Goal: Task Accomplishment & Management: Manage account settings

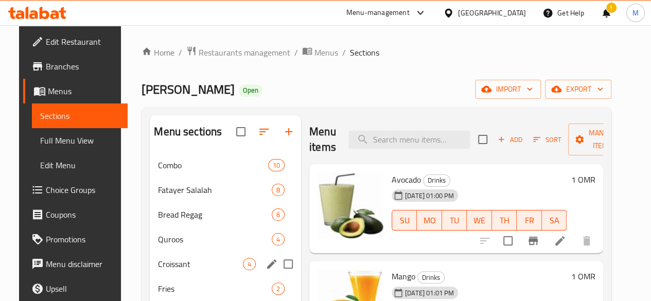
scroll to position [516, 0]
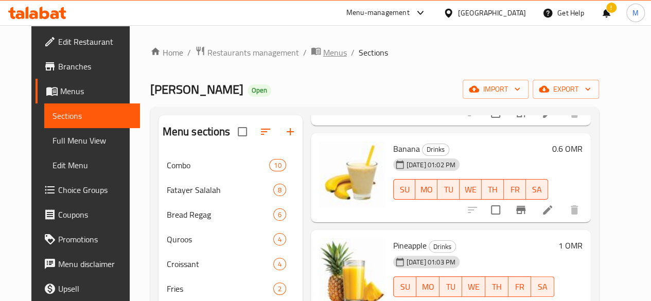
click at [323, 56] on span "Menus" at bounding box center [335, 52] width 24 height 12
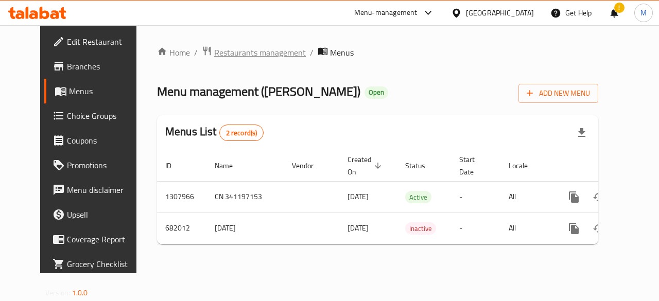
click at [264, 57] on span "Restaurants management" at bounding box center [260, 52] width 92 height 12
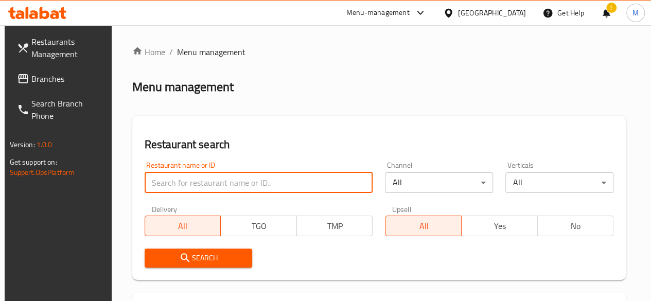
click at [203, 186] on input "search" at bounding box center [259, 182] width 229 height 21
click at [206, 180] on input "search" at bounding box center [259, 182] width 229 height 21
type input "ى"
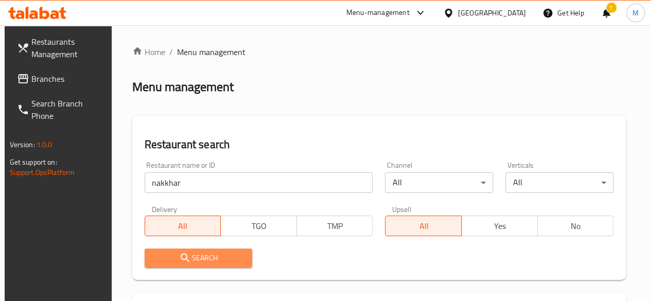
click at [219, 250] on button "Search" at bounding box center [199, 258] width 108 height 19
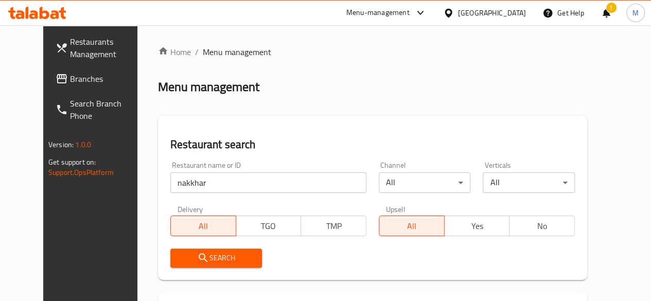
click at [221, 252] on span "Search" at bounding box center [217, 258] width 76 height 13
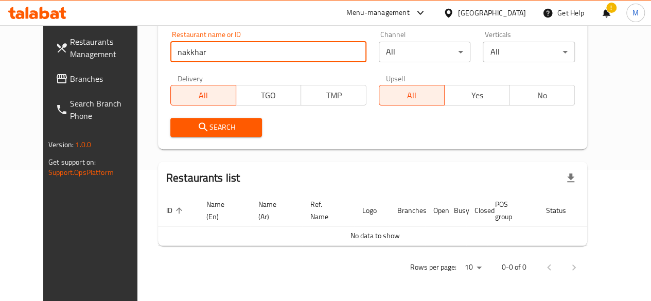
click at [170, 52] on input "nakkhar" at bounding box center [268, 52] width 196 height 21
click at [170, 52] on input "nakhar" at bounding box center [268, 52] width 196 height 21
type input "nakhaar"
click at [195, 127] on span "Search" at bounding box center [217, 127] width 76 height 13
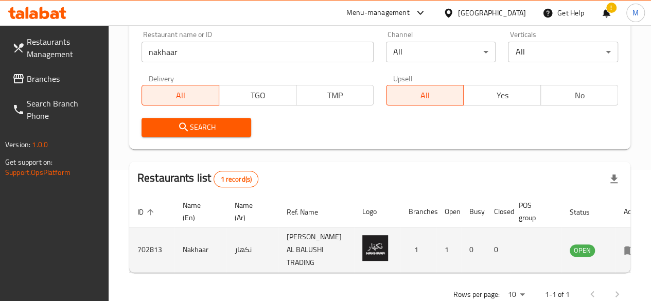
scroll to position [184, 0]
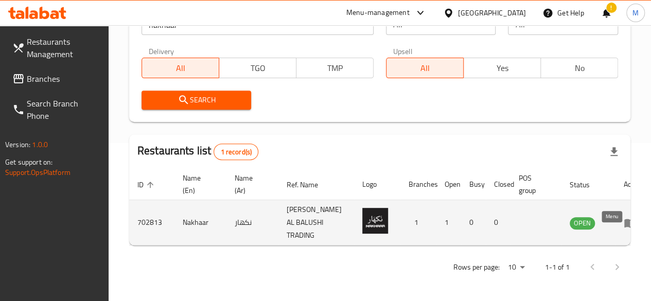
click at [624, 217] on link "enhanced table" at bounding box center [633, 223] width 19 height 12
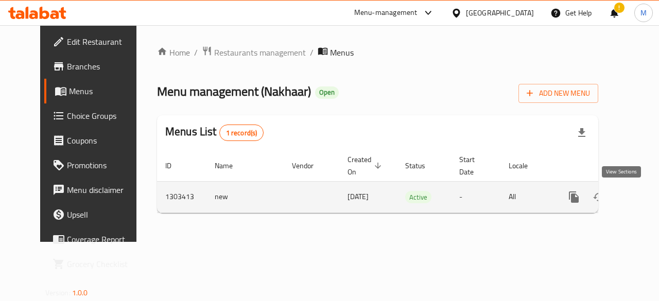
click at [642, 199] on icon "enhanced table" at bounding box center [648, 197] width 12 height 12
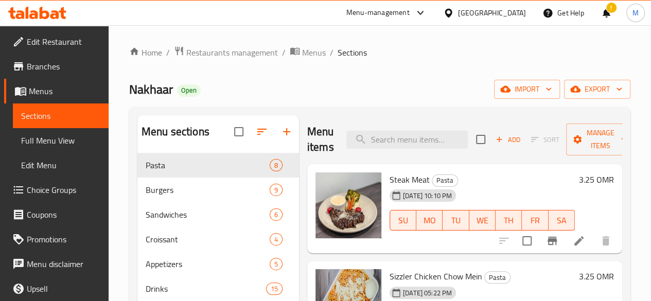
scroll to position [99, 0]
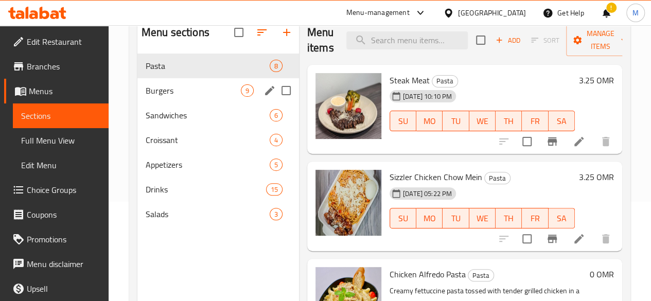
click at [166, 103] on div "Burgers 9" at bounding box center [218, 90] width 162 height 25
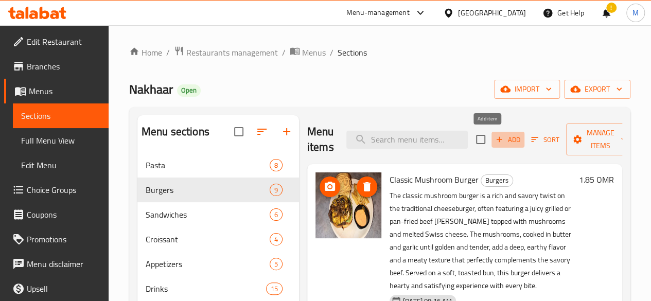
click at [494, 141] on span "Add" at bounding box center [508, 140] width 28 height 12
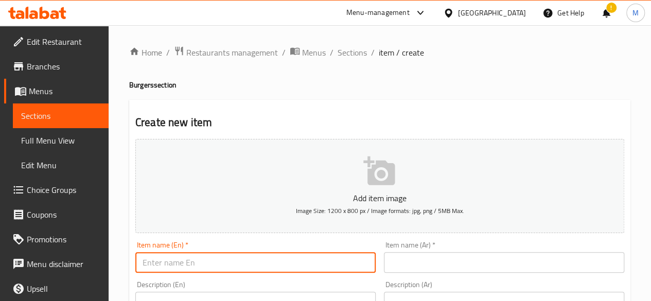
click at [294, 261] on input "text" at bounding box center [255, 262] width 240 height 21
type input "[PERSON_NAME]"
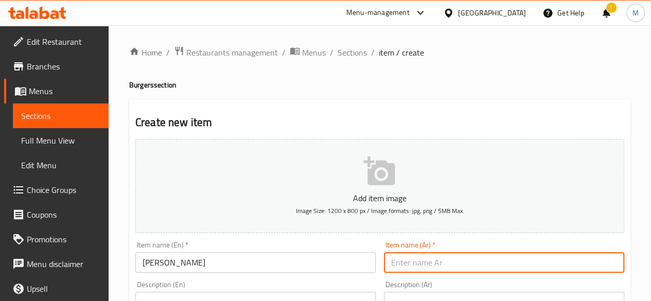
click at [440, 269] on input "text" at bounding box center [504, 262] width 240 height 21
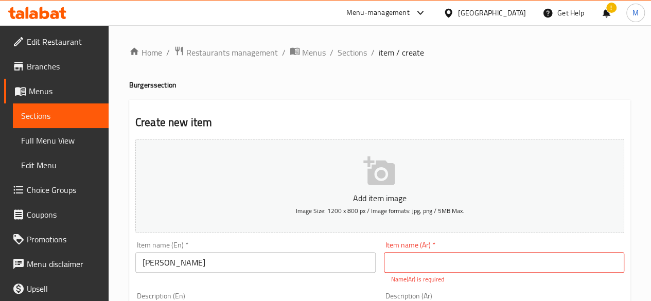
click at [538, 89] on h4 "Burgers section" at bounding box center [379, 85] width 501 height 10
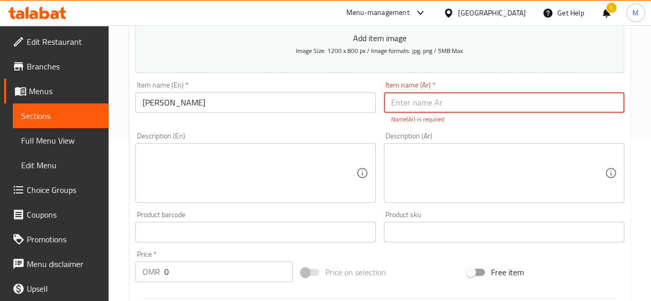
click at [390, 108] on input "text" at bounding box center [504, 102] width 240 height 21
paste input "زنجر نكهار"
type input "زنجر نكهار"
click at [375, 85] on div "Item name (En)   * [PERSON_NAME] Item name (En) *" at bounding box center [255, 102] width 249 height 51
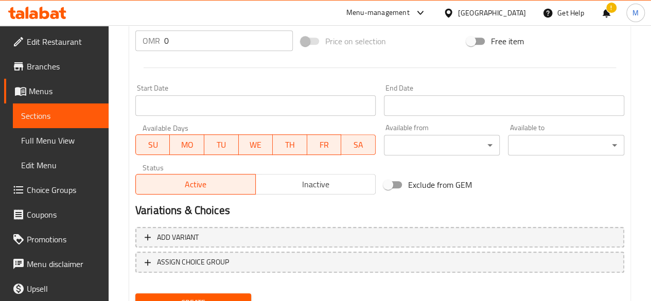
scroll to position [383, 0]
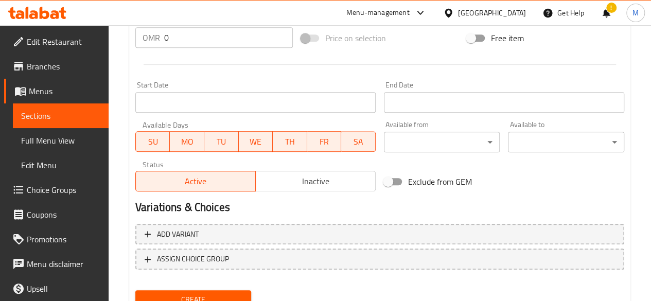
click at [208, 39] on input "0" at bounding box center [228, 37] width 129 height 21
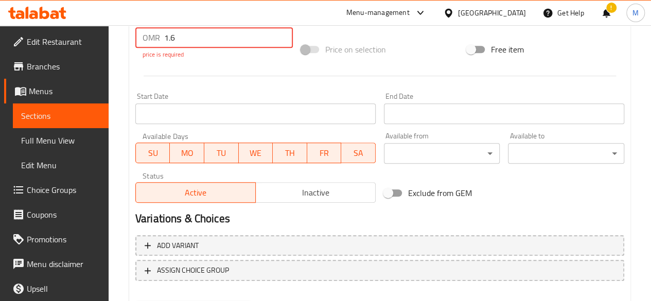
type input "1.6"
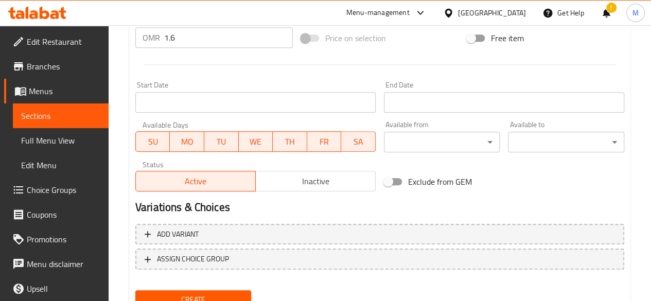
click at [297, 102] on div "Start Date Start Date" at bounding box center [255, 96] width 240 height 31
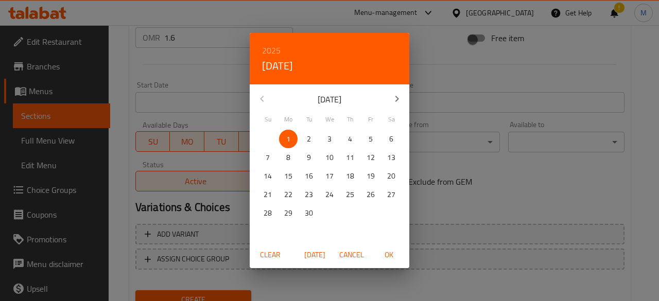
click at [249, 80] on div "2025 Mon, Sep [DATE] Mo Tu We Th Fr Sa 31 1 2 3 4 5 6 7 8 9 10 11 12 13 14 15 1…" at bounding box center [329, 150] width 659 height 301
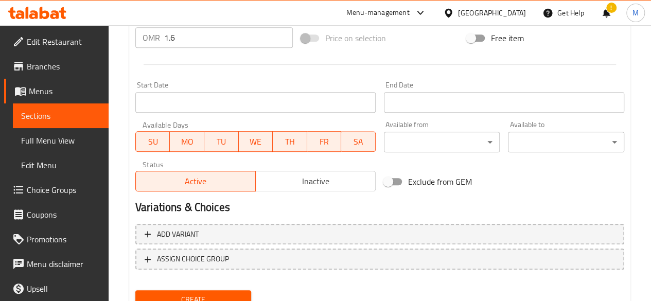
click at [249, 80] on div "Start Date Start Date" at bounding box center [255, 97] width 249 height 40
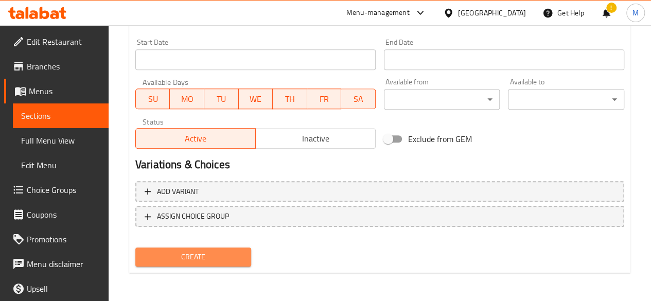
click at [213, 256] on span "Create" at bounding box center [194, 257] width 100 height 13
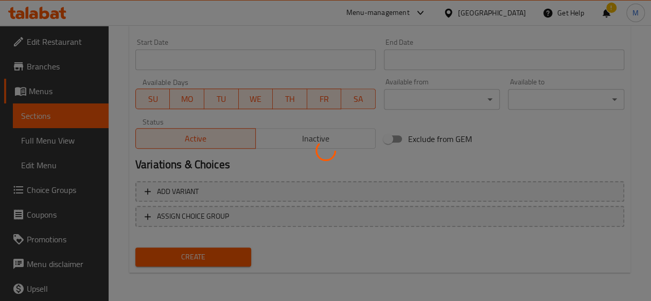
type input "0"
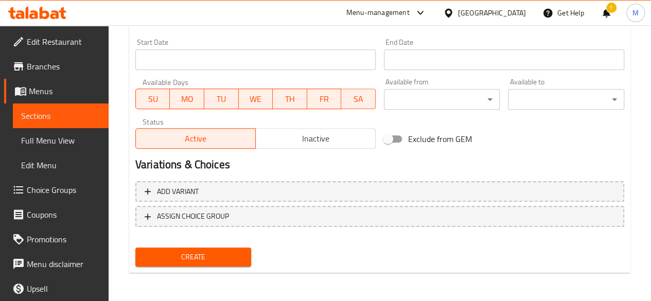
scroll to position [0, 0]
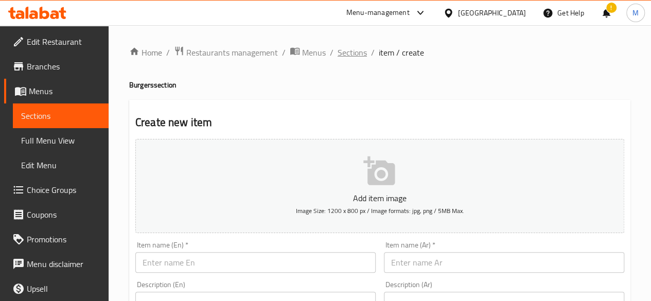
click at [362, 51] on span "Sections" at bounding box center [352, 52] width 29 height 12
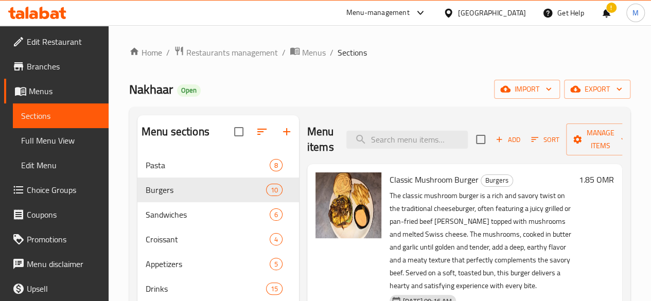
click at [462, 56] on ol "Home / Restaurants management / Menus / Sections" at bounding box center [379, 52] width 501 height 13
click at [179, 221] on span "Sandwiches" at bounding box center [193, 214] width 95 height 12
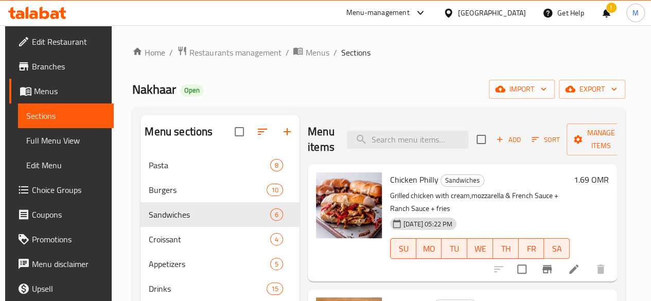
click at [495, 134] on span "Add" at bounding box center [509, 140] width 28 height 12
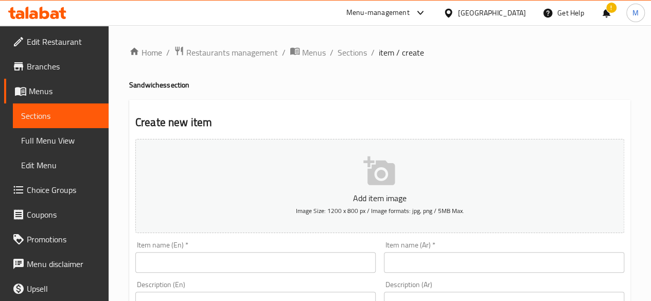
click at [337, 258] on input "text" at bounding box center [255, 262] width 240 height 21
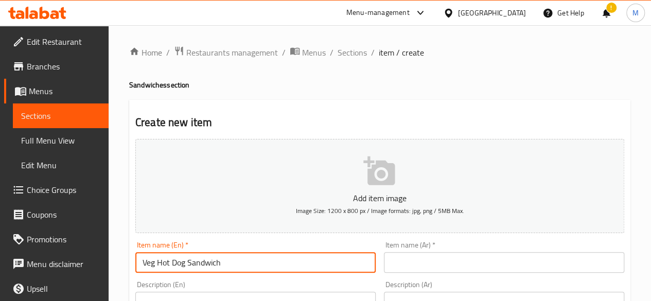
type input "Veg Hot Dog Sandwich"
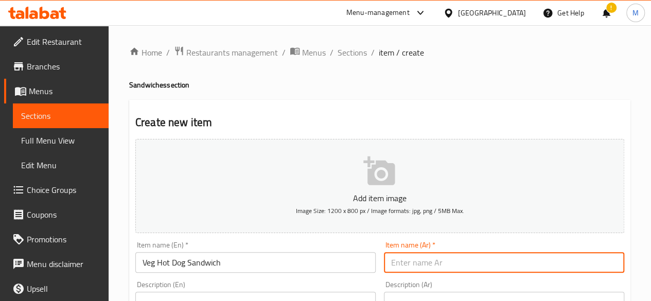
click at [401, 262] on input "text" at bounding box center [504, 262] width 240 height 21
click at [471, 263] on input "text" at bounding box center [504, 262] width 240 height 21
paste input "ساندويتش هوت دوغ بالخضار"
type input "ساندويتش هوت دوغ بالخضار"
click at [445, 247] on div "Item name (Ar)   * ساندويتش هوت دوغ بالخضار Item name (Ar) * Name(Ar) is requir…" at bounding box center [504, 262] width 240 height 43
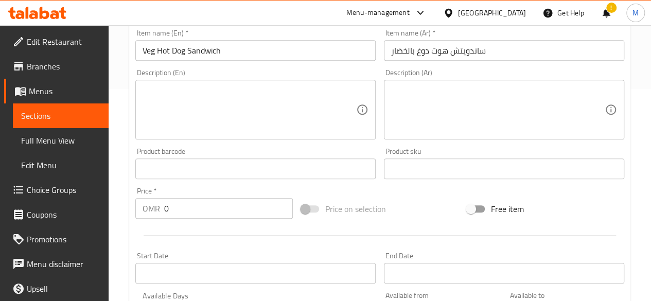
scroll to position [217, 0]
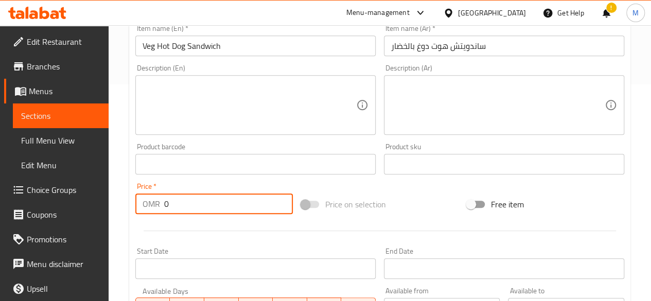
click at [175, 208] on input "0" at bounding box center [228, 204] width 129 height 21
type input "1.7"
click at [175, 185] on div "Price   * OMR 1.7 Price *" at bounding box center [214, 198] width 158 height 31
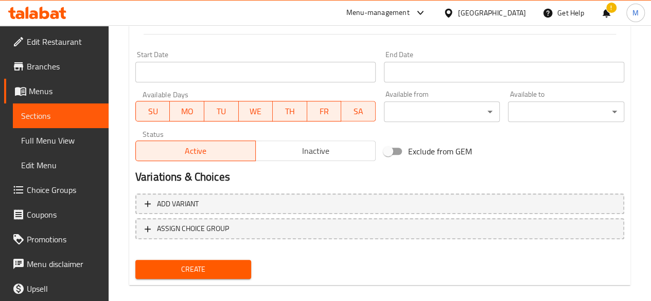
scroll to position [426, 0]
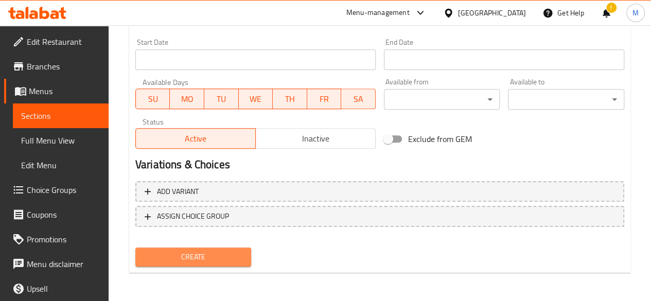
click at [185, 259] on span "Create" at bounding box center [194, 257] width 100 height 13
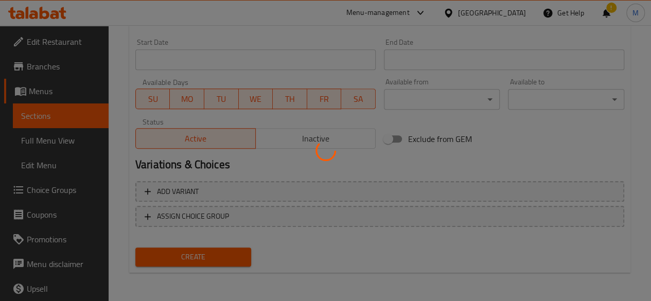
type input "0"
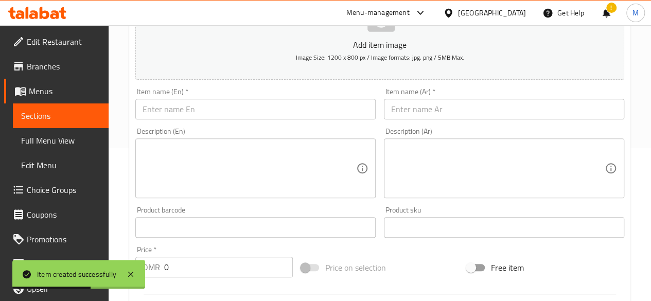
scroll to position [0, 0]
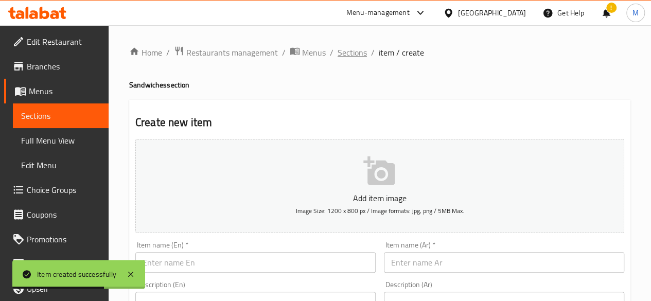
click at [348, 53] on span "Sections" at bounding box center [352, 52] width 29 height 12
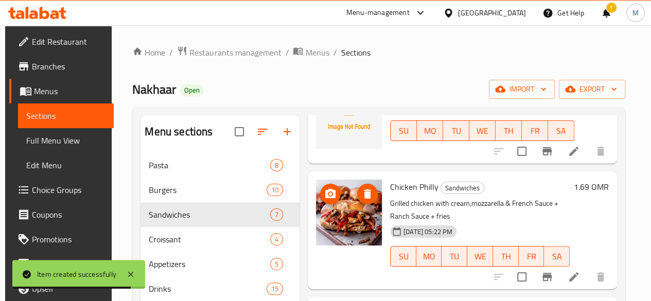
scroll to position [57, 0]
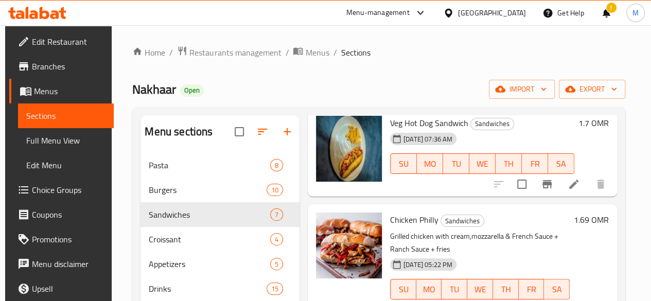
click at [412, 76] on div "Home / Restaurants management / Menus / Sections Nakhaar Open import export Men…" at bounding box center [378, 235] width 493 height 379
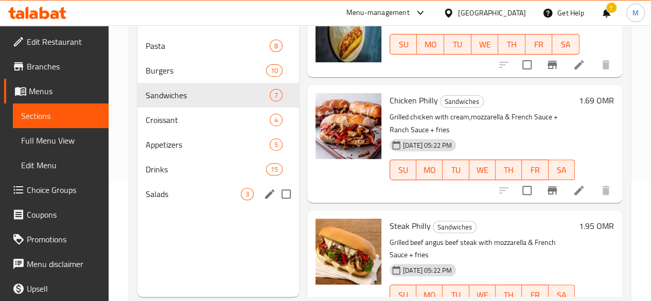
scroll to position [120, 0]
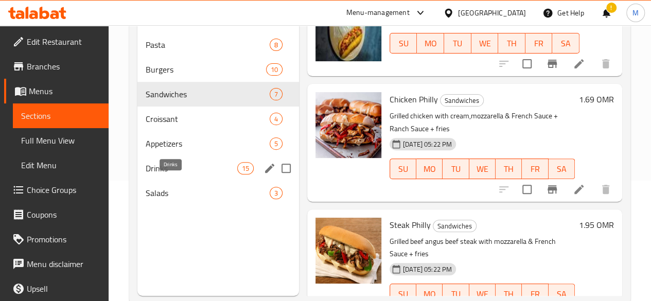
click at [149, 175] on span "Drinks" at bounding box center [192, 168] width 92 height 12
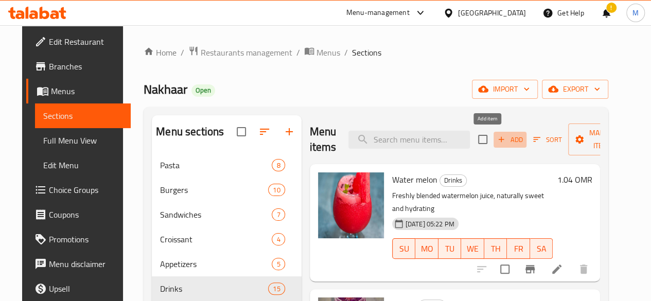
click at [496, 144] on span "Add" at bounding box center [510, 140] width 28 height 12
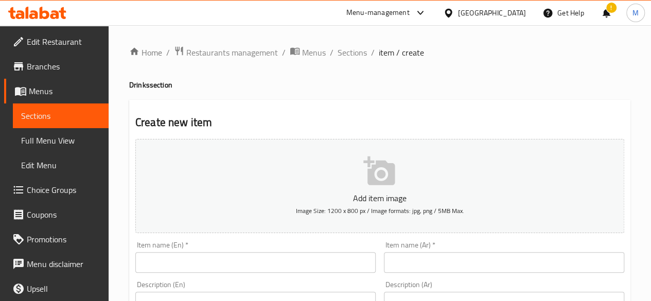
click at [330, 264] on input "text" at bounding box center [255, 262] width 240 height 21
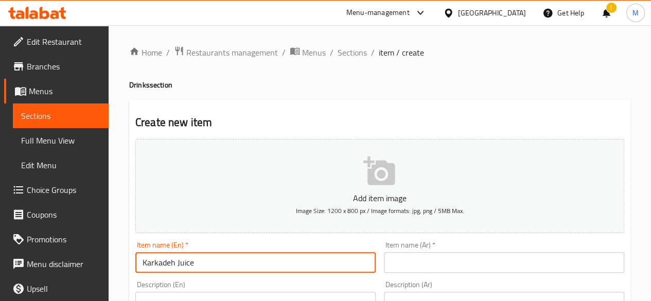
type input "Karkadeh Juice"
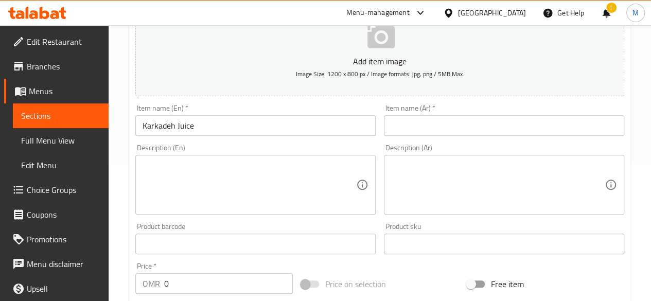
scroll to position [141, 0]
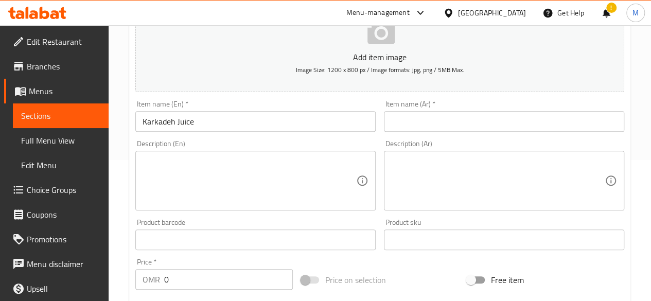
click at [232, 282] on input "0" at bounding box center [228, 279] width 129 height 21
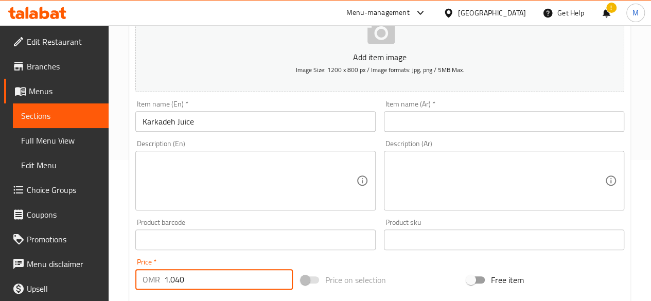
type input "1.040"
click at [239, 260] on div "Price   * OMR 1.040 Price *" at bounding box center [214, 273] width 158 height 31
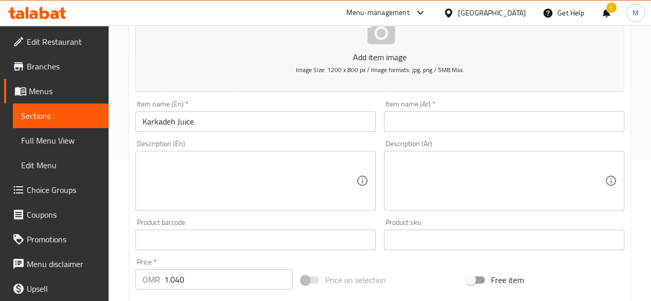
click at [420, 129] on input "text" at bounding box center [504, 121] width 240 height 21
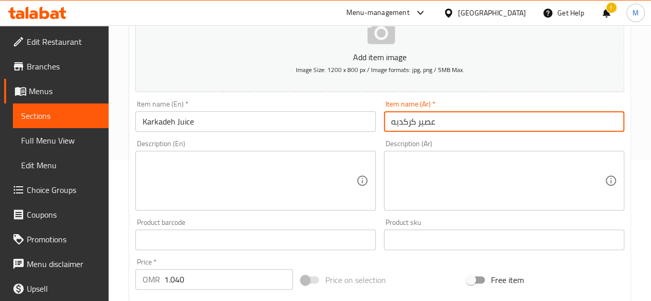
type input "عصير كركديه"
click at [413, 220] on div "Product sku Product sku" at bounding box center [504, 234] width 240 height 31
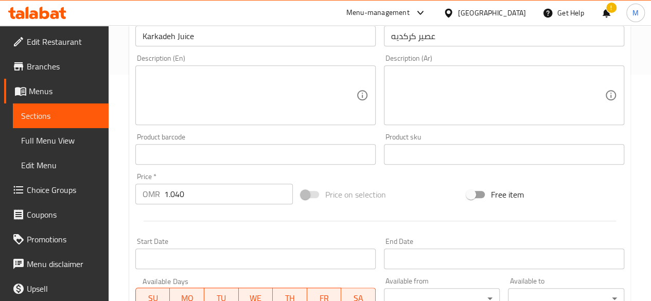
scroll to position [426, 0]
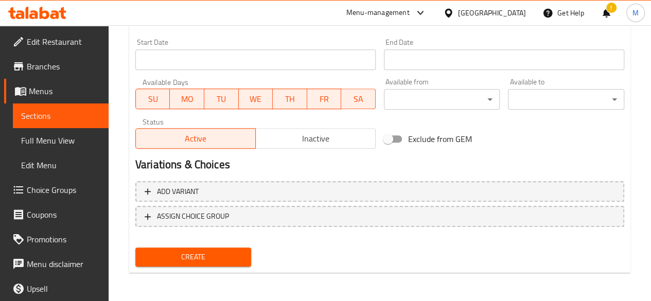
click at [235, 258] on span "Create" at bounding box center [194, 257] width 100 height 13
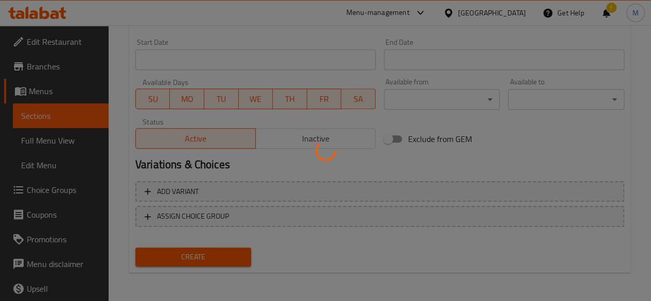
type input "0"
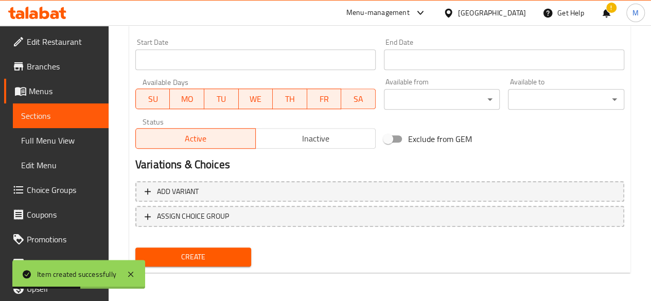
scroll to position [0, 0]
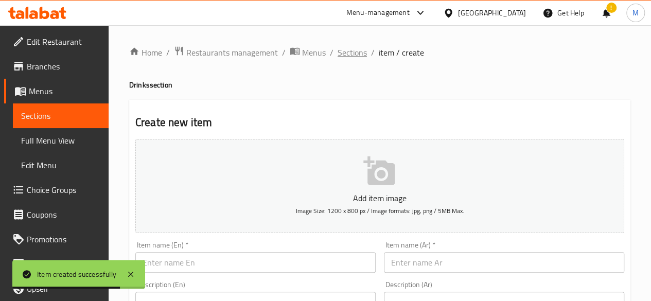
click at [359, 56] on span "Sections" at bounding box center [352, 52] width 29 height 12
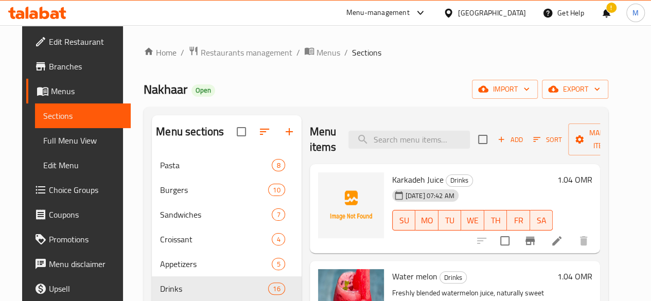
scroll to position [20, 0]
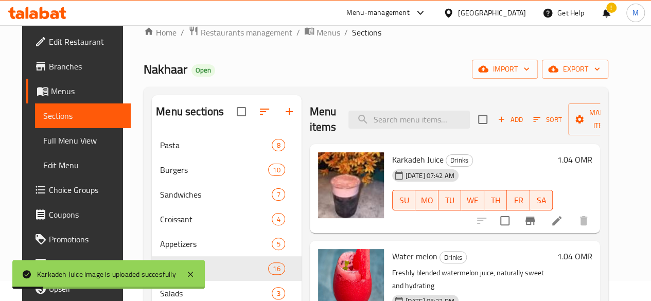
click at [363, 95] on div "Menu items Add Sort Manage items" at bounding box center [455, 119] width 291 height 49
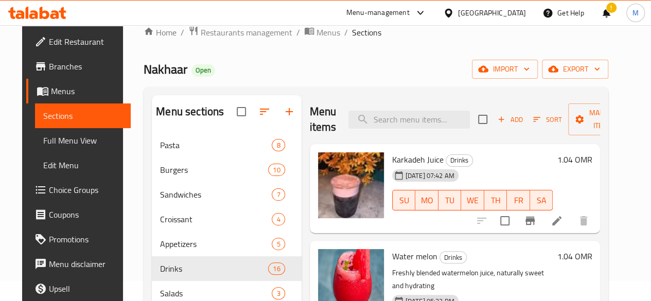
click at [390, 77] on div "Nakhaar Open import export" at bounding box center [376, 69] width 465 height 19
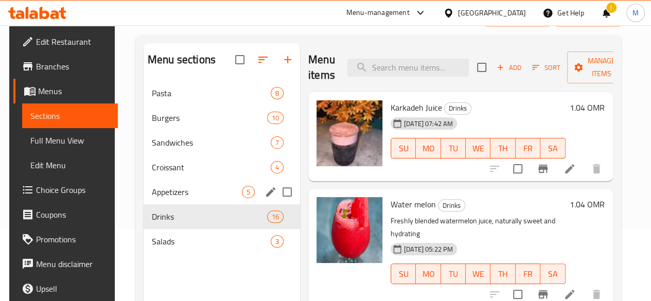
scroll to position [78, 0]
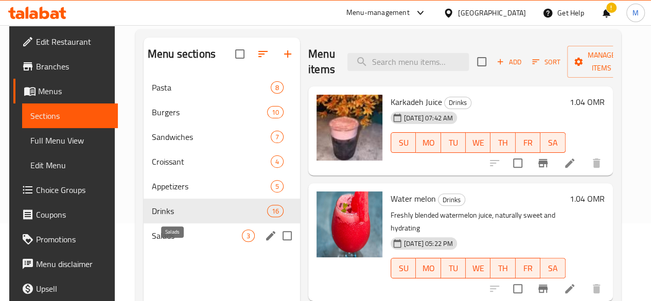
click at [167, 242] on span "Salads" at bounding box center [197, 236] width 90 height 12
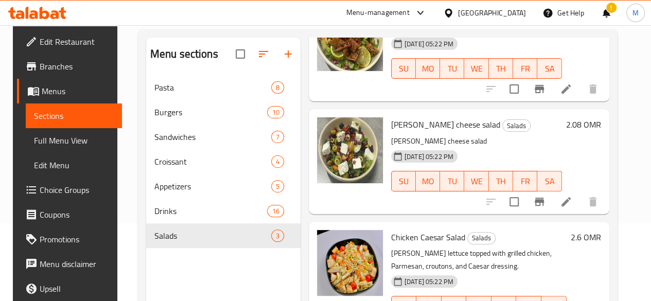
scroll to position [144, 0]
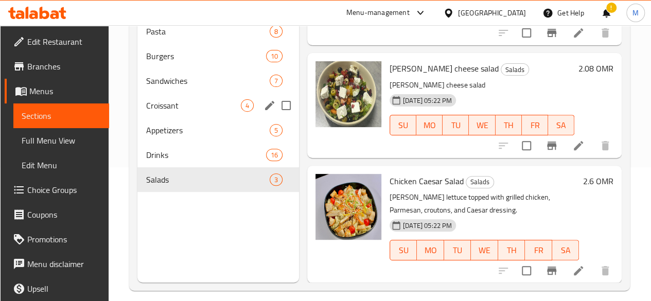
scroll to position [133, 0]
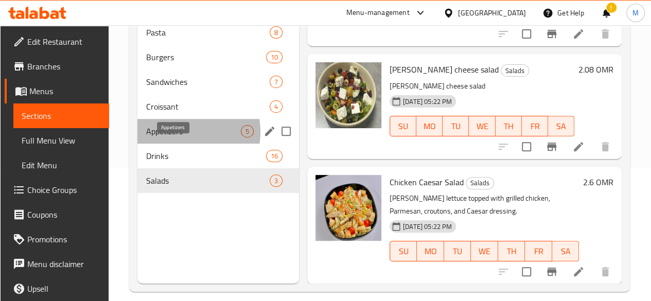
click at [180, 137] on span "Appetizers" at bounding box center [193, 131] width 95 height 12
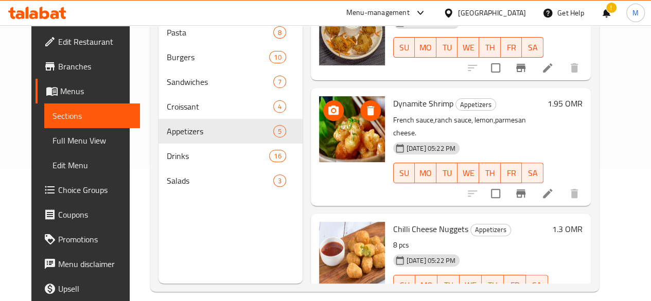
scroll to position [279, 0]
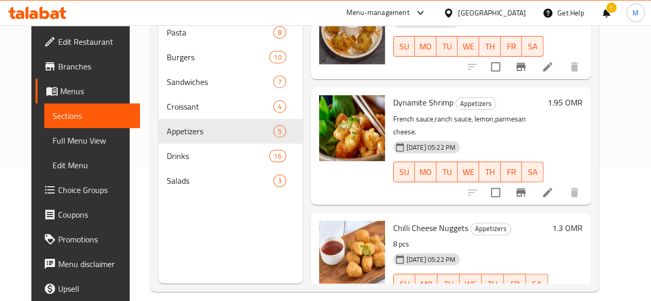
click at [315, 172] on div at bounding box center [352, 145] width 74 height 109
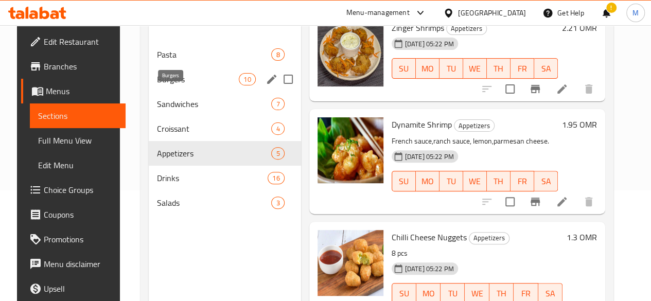
scroll to position [107, 0]
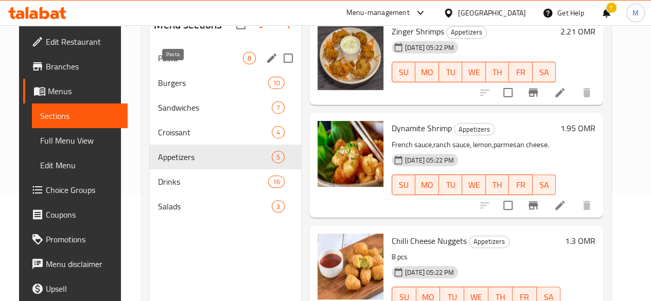
click at [163, 64] on span "Pasta" at bounding box center [200, 58] width 85 height 12
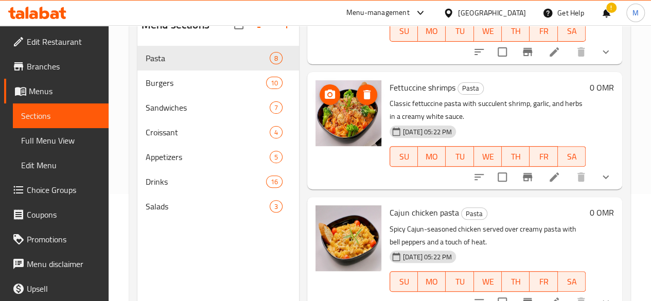
scroll to position [347, 0]
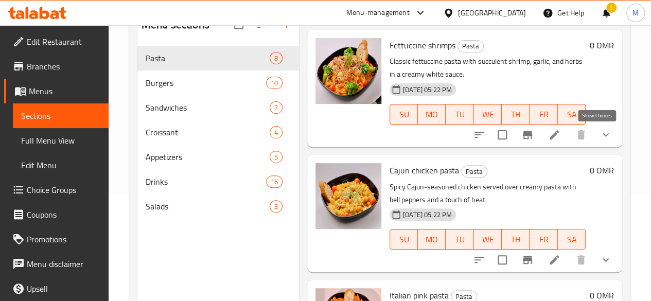
click at [603, 137] on icon "show more" at bounding box center [606, 135] width 12 height 12
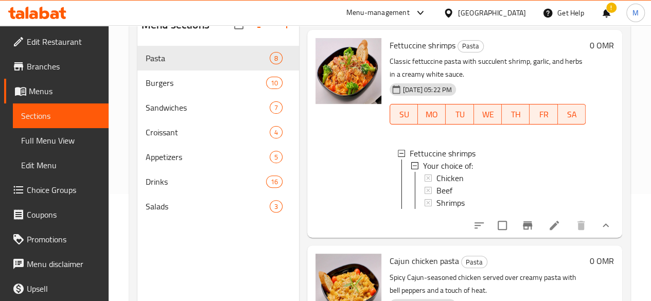
scroll to position [1, 0]
click at [548, 232] on icon at bounding box center [554, 225] width 12 height 12
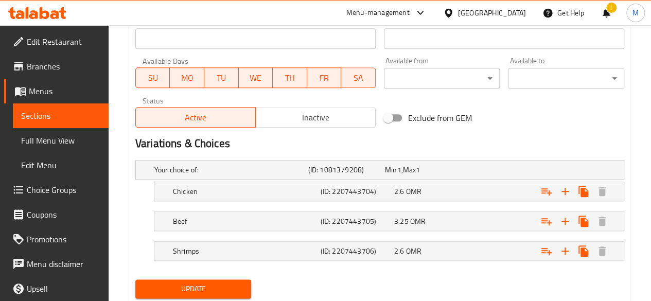
scroll to position [462, 0]
click at [285, 53] on div "Available Days SU MO TU WE TH FR SA" at bounding box center [255, 73] width 249 height 40
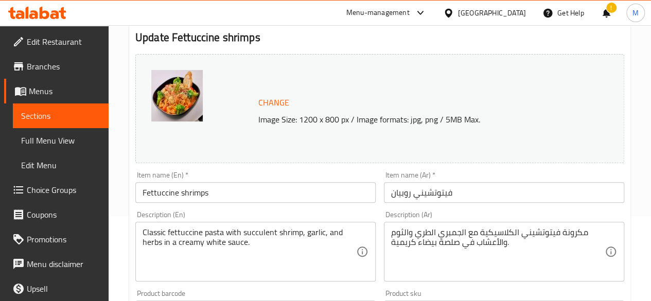
scroll to position [0, 0]
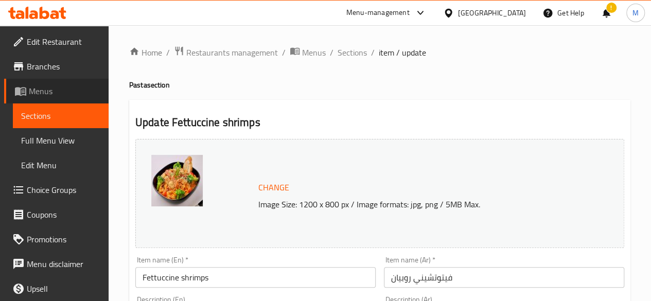
click at [65, 97] on span "Menus" at bounding box center [65, 91] width 72 height 12
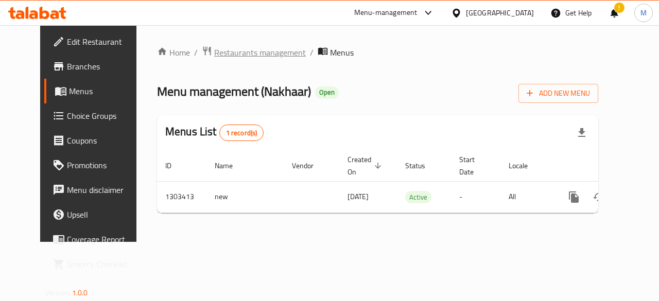
click at [256, 51] on span "Restaurants management" at bounding box center [260, 52] width 92 height 12
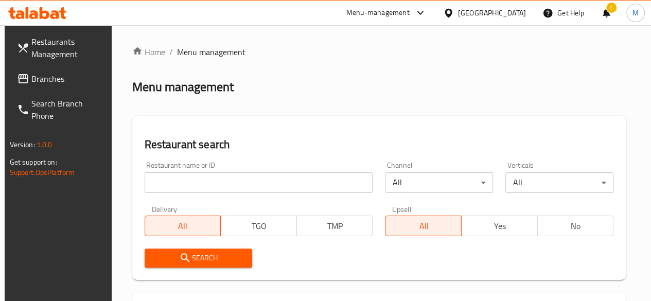
click at [195, 192] on input "search" at bounding box center [259, 182] width 229 height 21
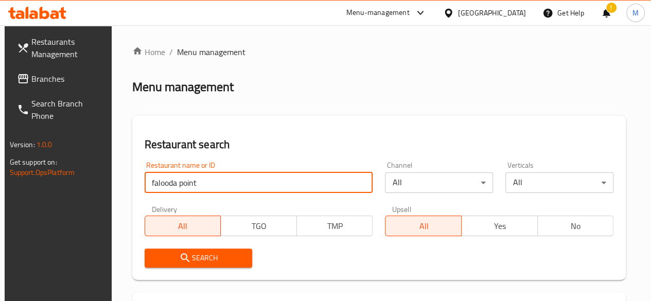
type input "falooda point"
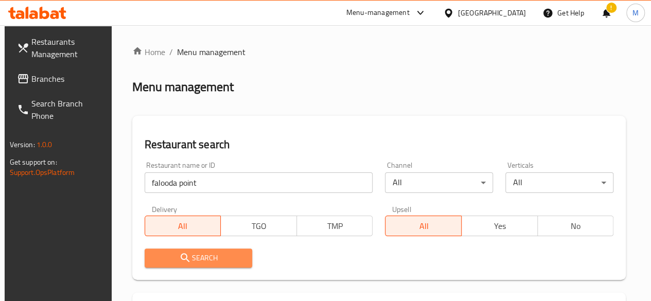
click at [203, 264] on button "Search" at bounding box center [199, 258] width 108 height 19
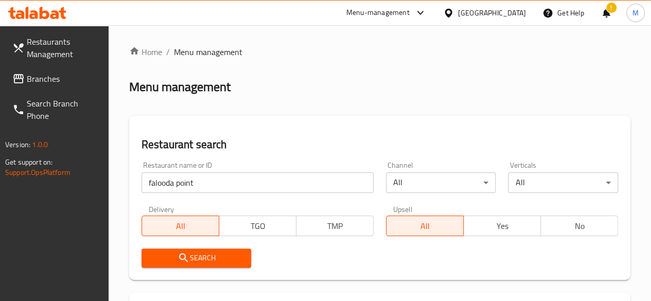
scroll to position [171, 0]
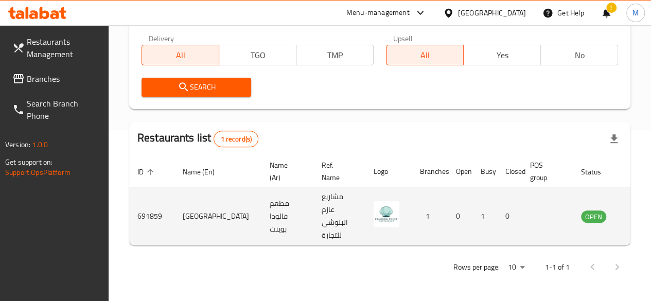
click at [627, 225] on td "enhanced table" at bounding box center [645, 216] width 36 height 58
click at [636, 218] on icon "enhanced table" at bounding box center [641, 217] width 11 height 9
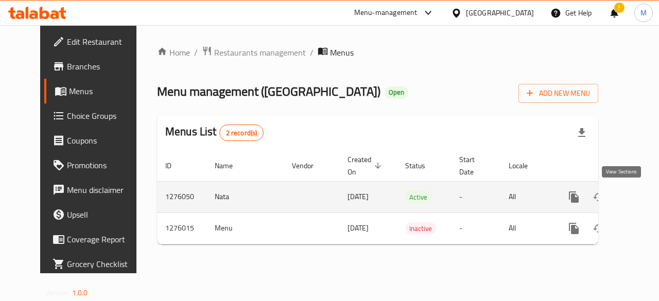
click at [636, 199] on link "enhanced table" at bounding box center [648, 197] width 25 height 25
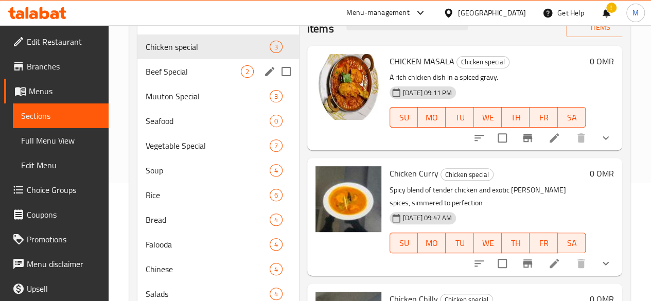
scroll to position [118, 0]
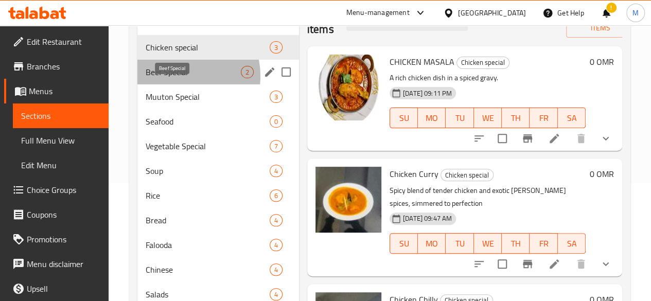
click at [180, 78] on span "Beef Special" at bounding box center [193, 72] width 95 height 12
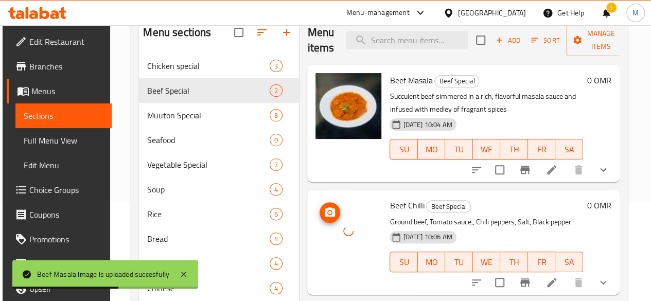
scroll to position [79, 0]
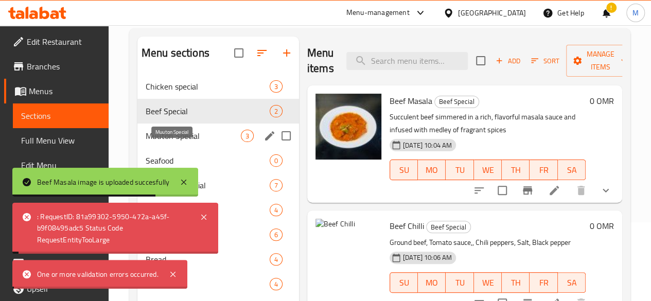
click at [162, 142] on span "Muuton Special" at bounding box center [193, 136] width 95 height 12
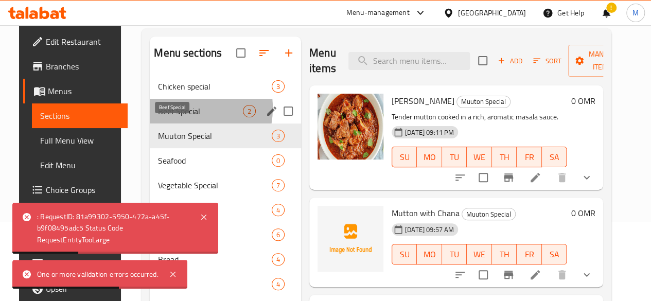
click at [168, 117] on span "Beef Special" at bounding box center [200, 111] width 85 height 12
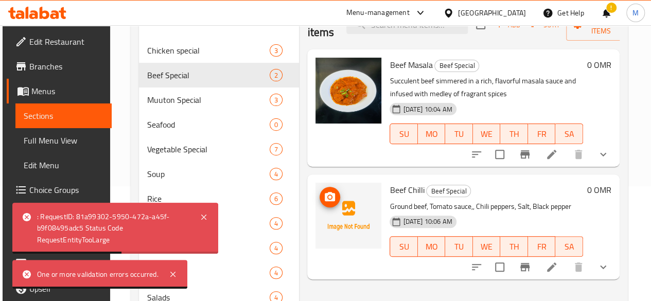
scroll to position [115, 0]
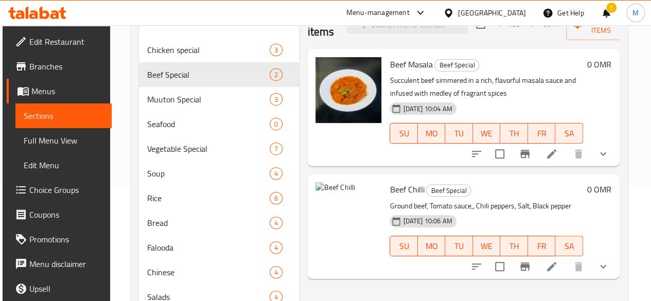
drag, startPoint x: 272, startPoint y: 175, endPoint x: 264, endPoint y: 171, distance: 9.2
click at [307, 175] on div "Beef Chilli Beef Special Ground beef, Tomato sauce,, Chili peppers, Salt, Black…" at bounding box center [463, 226] width 312 height 105
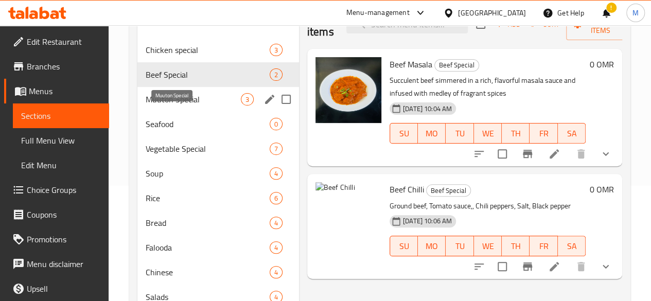
click at [163, 106] on span "Muuton Special" at bounding box center [193, 99] width 95 height 12
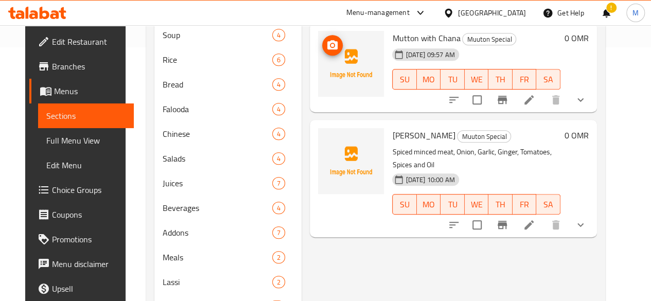
scroll to position [237, 0]
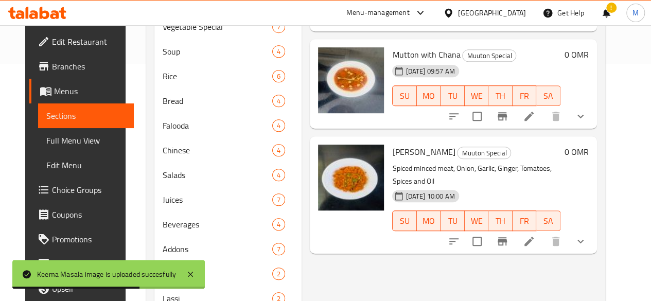
click at [302, 253] on div "Menu items Add Sort Manage items MUTTON MASALA Muuton Special Tender mutton coo…" at bounding box center [449, 245] width 295 height 734
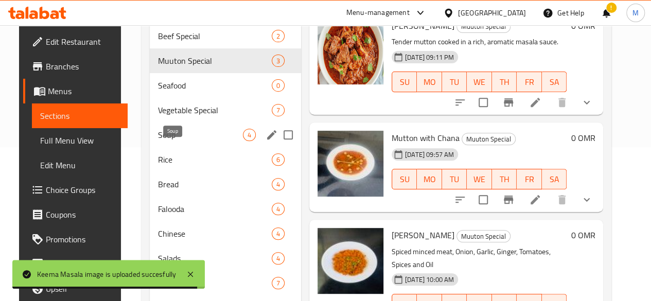
scroll to position [142, 0]
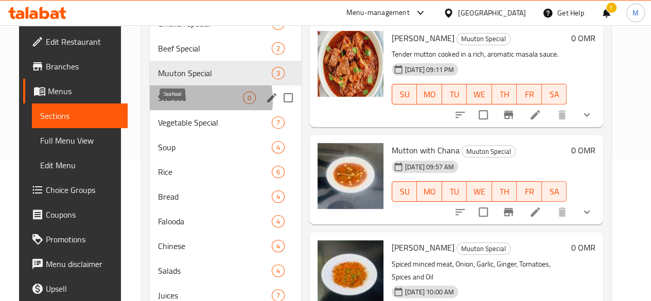
click at [158, 104] on span "Seafood" at bounding box center [200, 98] width 85 height 12
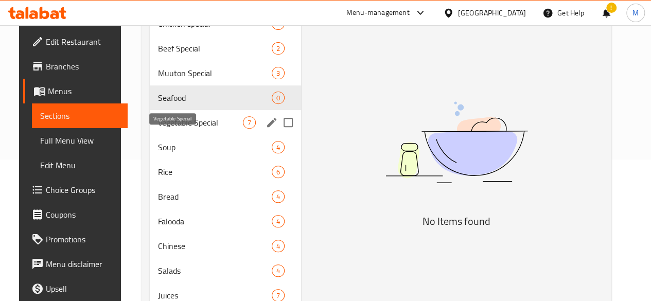
click at [166, 129] on span "Vegetable Special" at bounding box center [200, 122] width 85 height 12
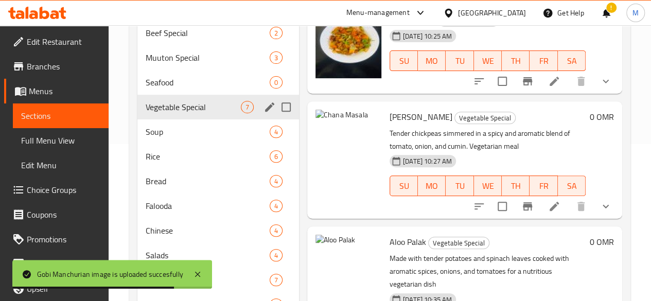
scroll to position [179, 0]
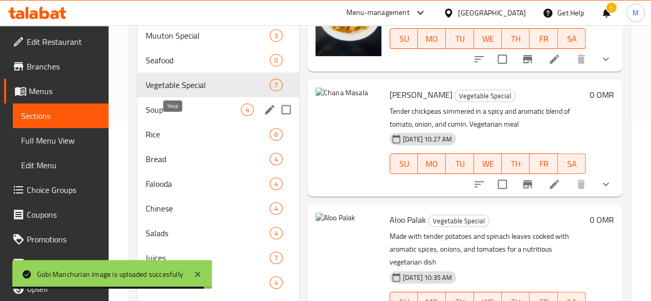
click at [156, 116] on span "Soup" at bounding box center [193, 109] width 95 height 12
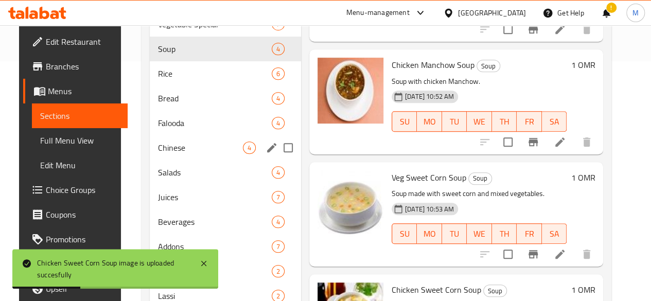
scroll to position [253, 0]
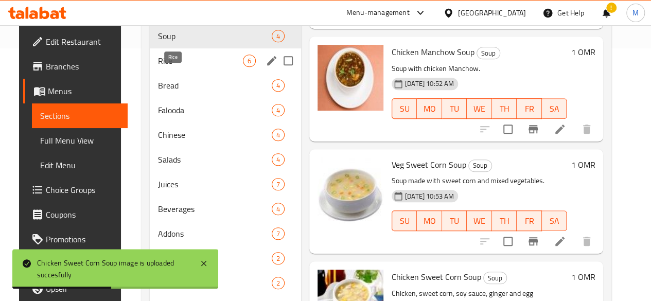
click at [160, 67] on span "Rice" at bounding box center [200, 61] width 85 height 12
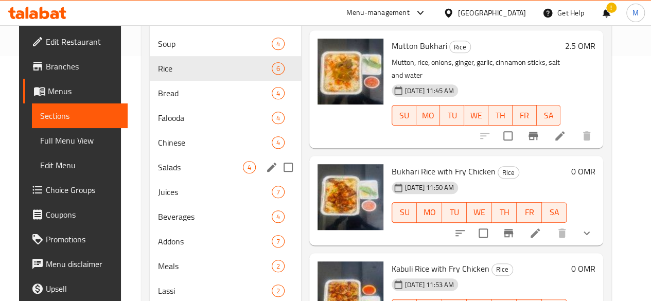
scroll to position [245, 0]
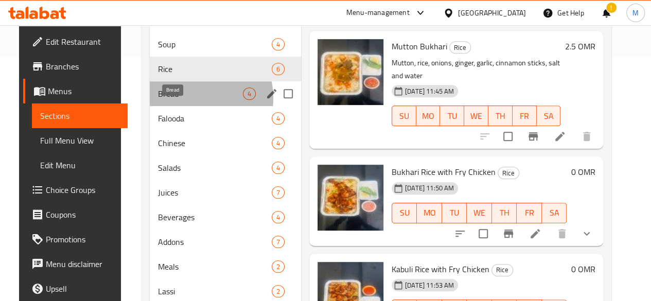
click at [168, 100] on span "Bread" at bounding box center [200, 94] width 85 height 12
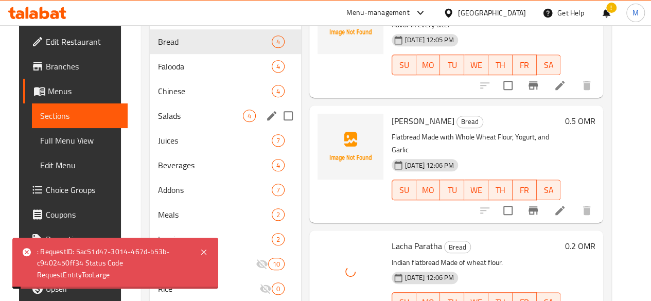
scroll to position [296, 0]
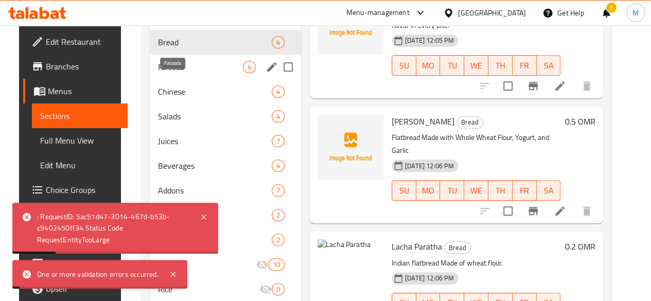
click at [165, 73] on span "Falooda" at bounding box center [200, 67] width 85 height 12
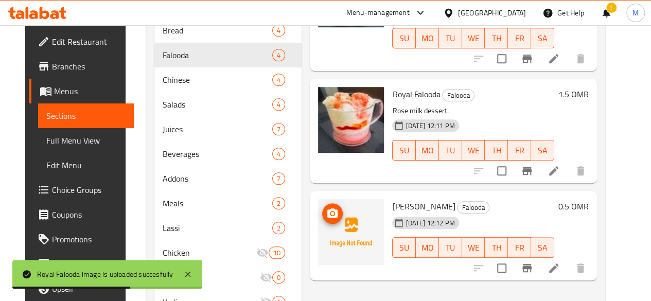
scroll to position [333, 0]
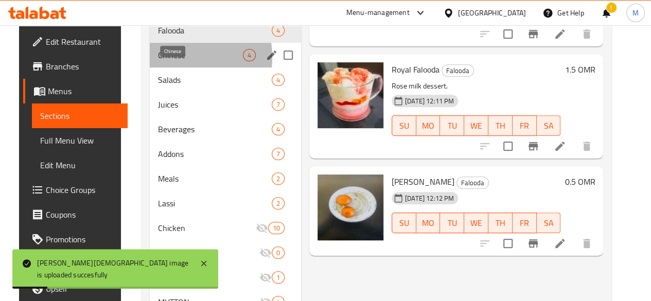
click at [158, 61] on span "Chinese" at bounding box center [200, 55] width 85 height 12
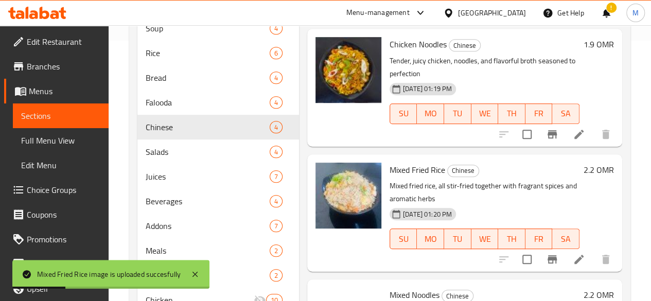
scroll to position [260, 0]
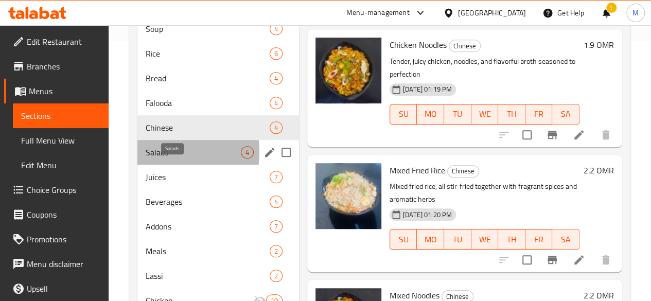
click at [159, 159] on span "Salads" at bounding box center [193, 152] width 95 height 12
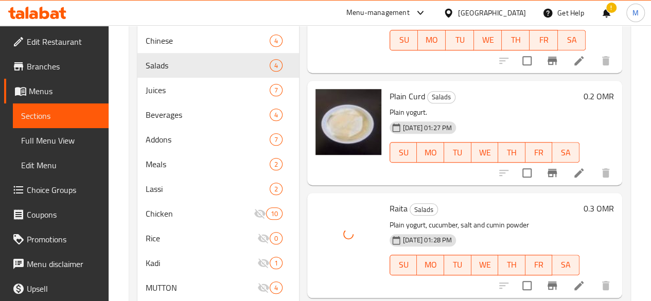
scroll to position [339, 0]
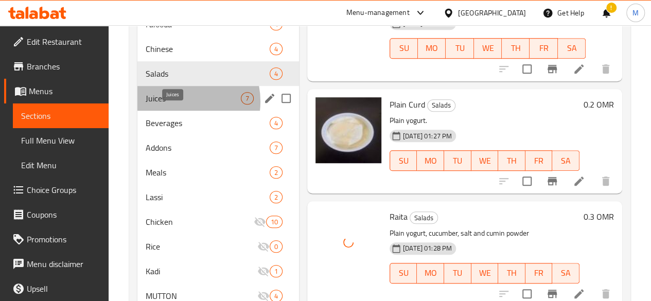
click at [177, 105] on span "Juices" at bounding box center [193, 98] width 95 height 12
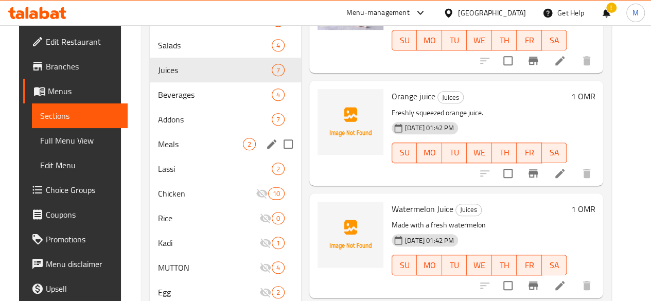
scroll to position [364, 0]
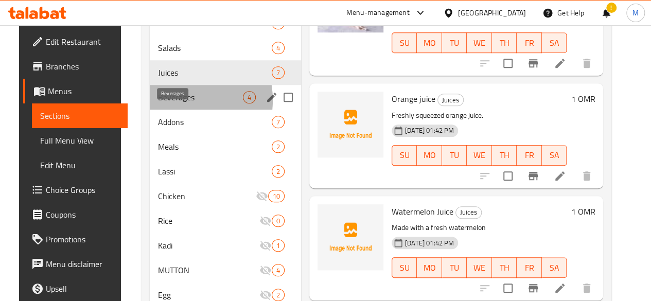
click at [163, 103] on span "Beverages" at bounding box center [200, 97] width 85 height 12
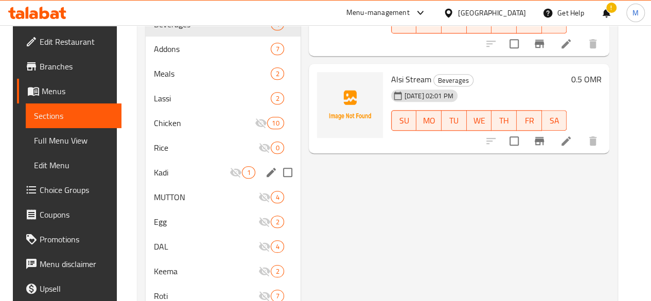
scroll to position [438, 0]
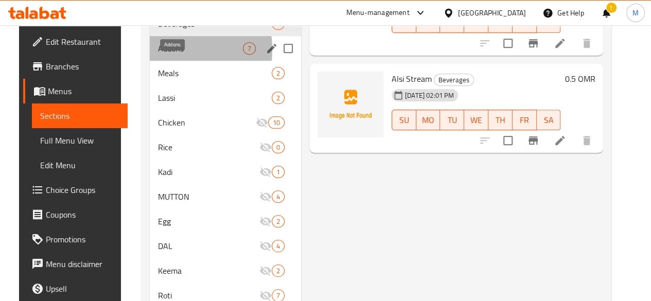
click at [158, 55] on span "Addons" at bounding box center [200, 48] width 85 height 12
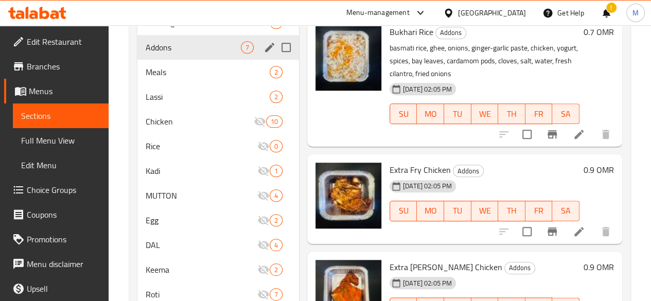
scroll to position [437, 0]
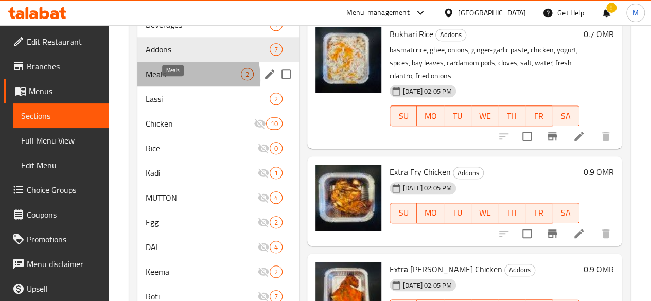
click at [156, 80] on span "Meals" at bounding box center [193, 74] width 95 height 12
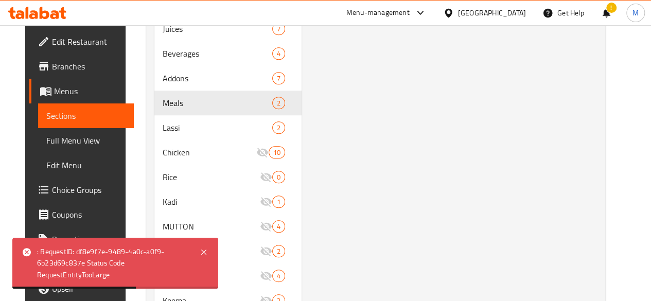
scroll to position [460, 0]
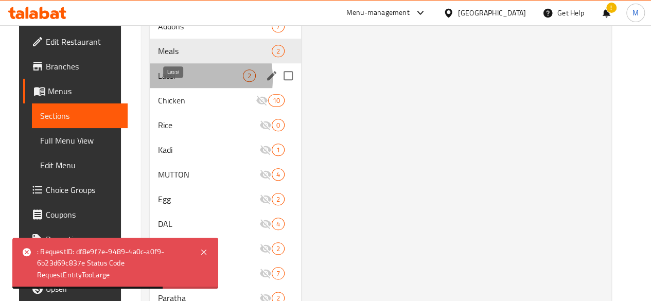
click at [162, 82] on span "Lassi" at bounding box center [200, 75] width 85 height 12
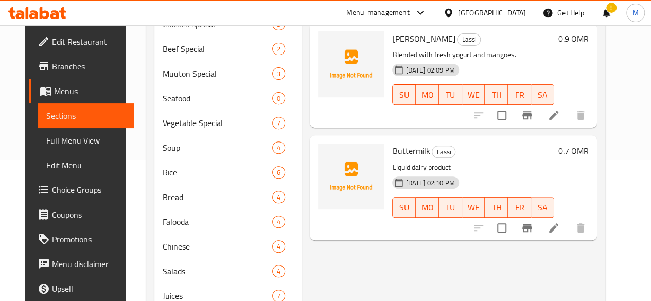
scroll to position [142, 0]
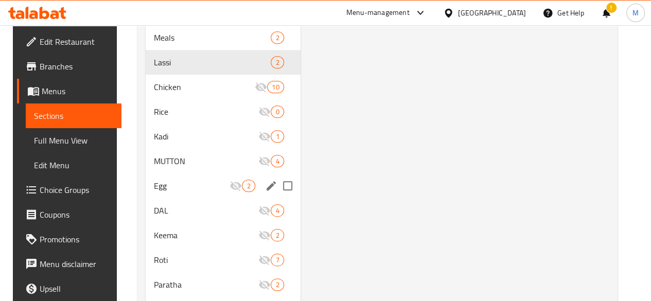
scroll to position [459, 0]
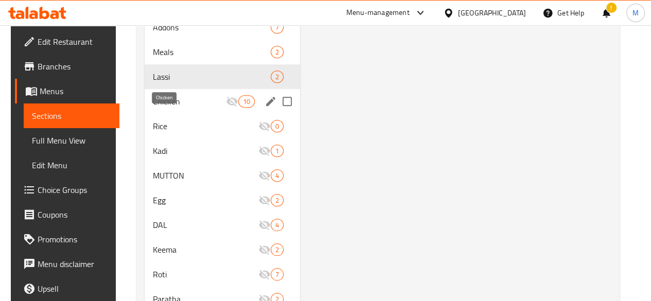
click at [168, 108] on span "Chicken" at bounding box center [189, 101] width 73 height 12
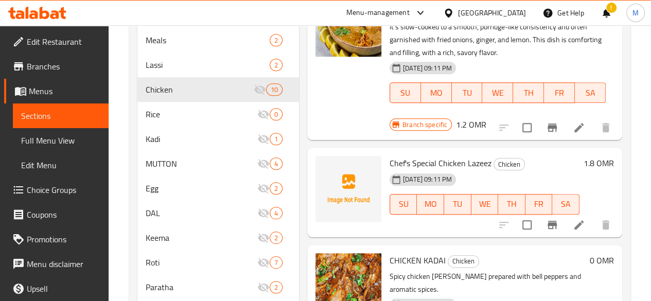
scroll to position [469, 0]
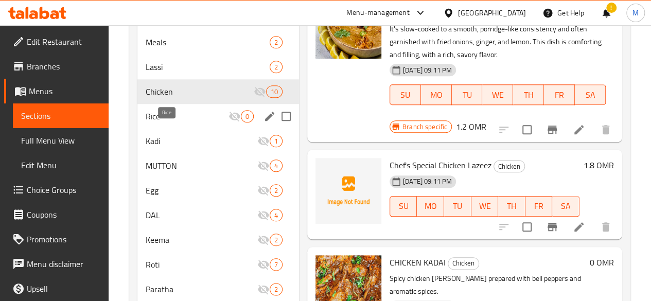
click at [165, 123] on span "Rice" at bounding box center [187, 116] width 83 height 12
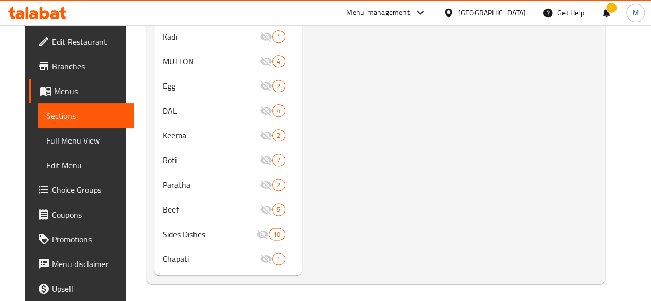
scroll to position [574, 0]
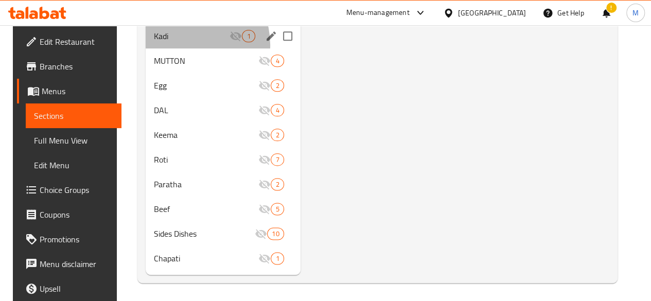
click at [175, 48] on div "Kadi 1" at bounding box center [223, 36] width 154 height 25
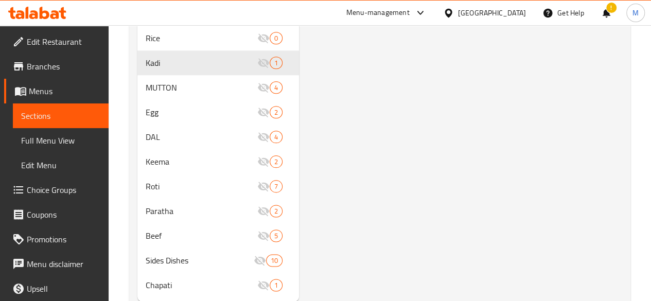
scroll to position [591, 0]
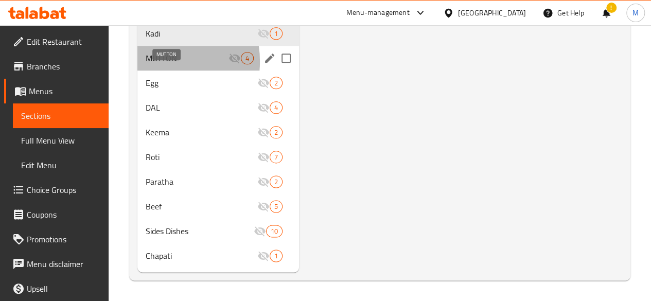
click at [153, 62] on span "MUTTON" at bounding box center [187, 58] width 83 height 12
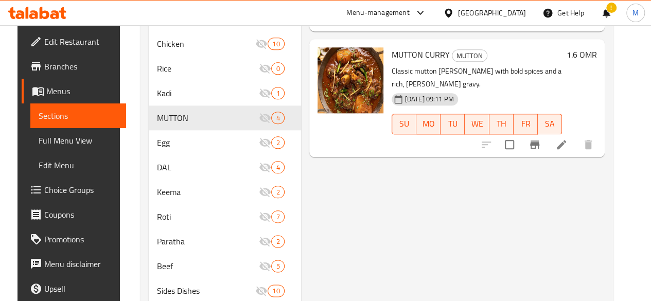
scroll to position [591, 0]
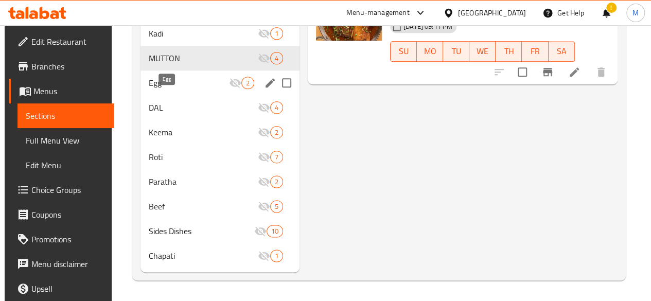
click at [168, 86] on span "Egg" at bounding box center [189, 83] width 80 height 12
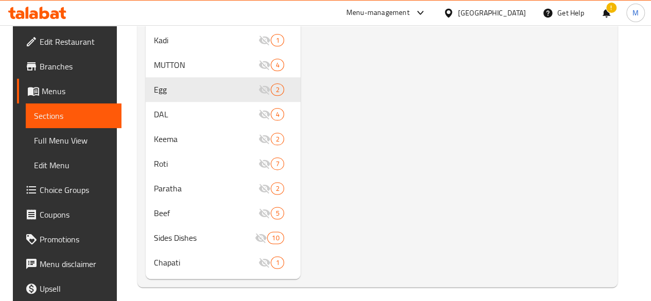
scroll to position [570, 0]
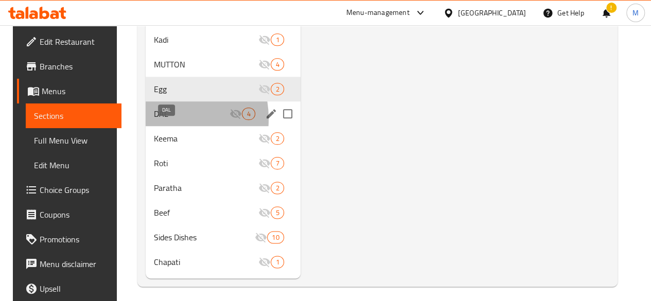
click at [154, 120] on span "DAL" at bounding box center [192, 114] width 76 height 12
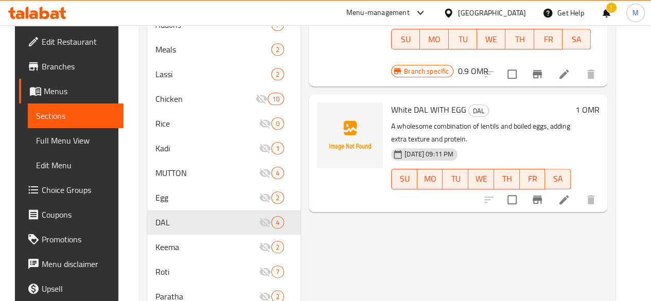
scroll to position [591, 0]
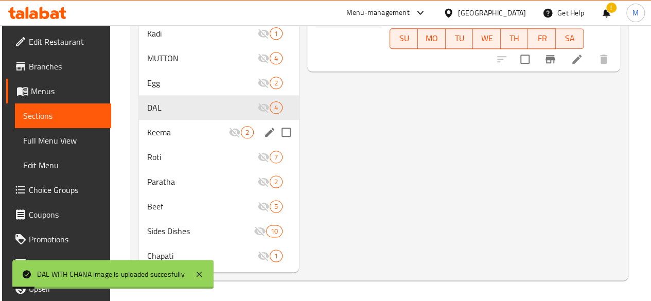
click at [143, 127] on div "Keema 2" at bounding box center [219, 132] width 161 height 25
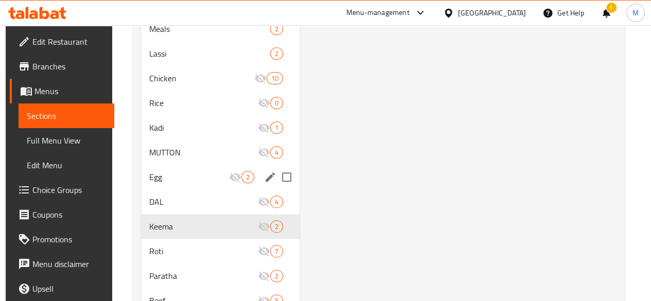
scroll to position [591, 0]
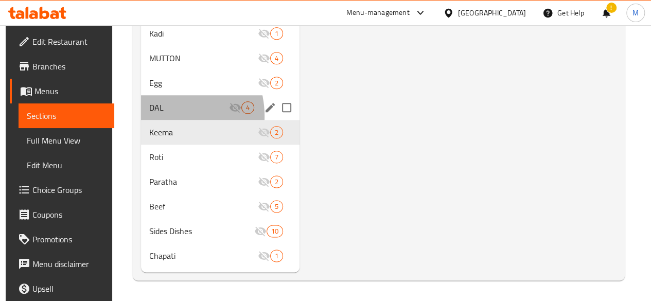
click at [160, 116] on div "DAL 4" at bounding box center [220, 107] width 159 height 25
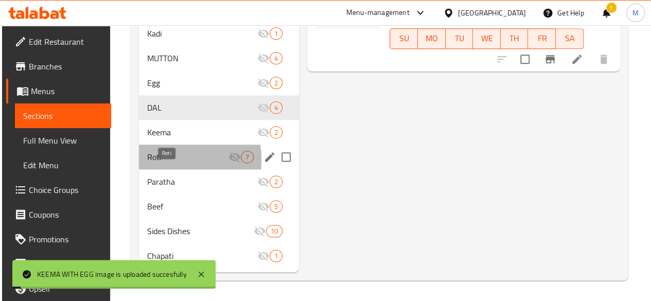
click at [156, 160] on span "Roti" at bounding box center [188, 157] width 82 height 12
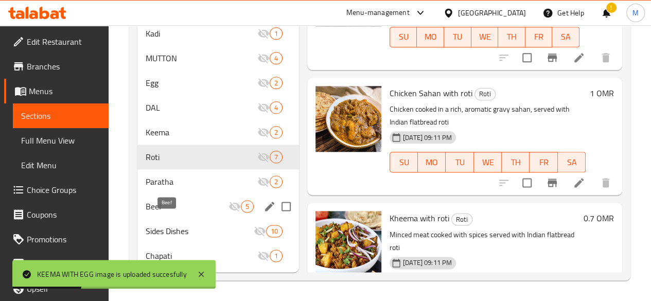
click at [158, 204] on span "Beef" at bounding box center [187, 206] width 83 height 12
